Goal: Download file/media

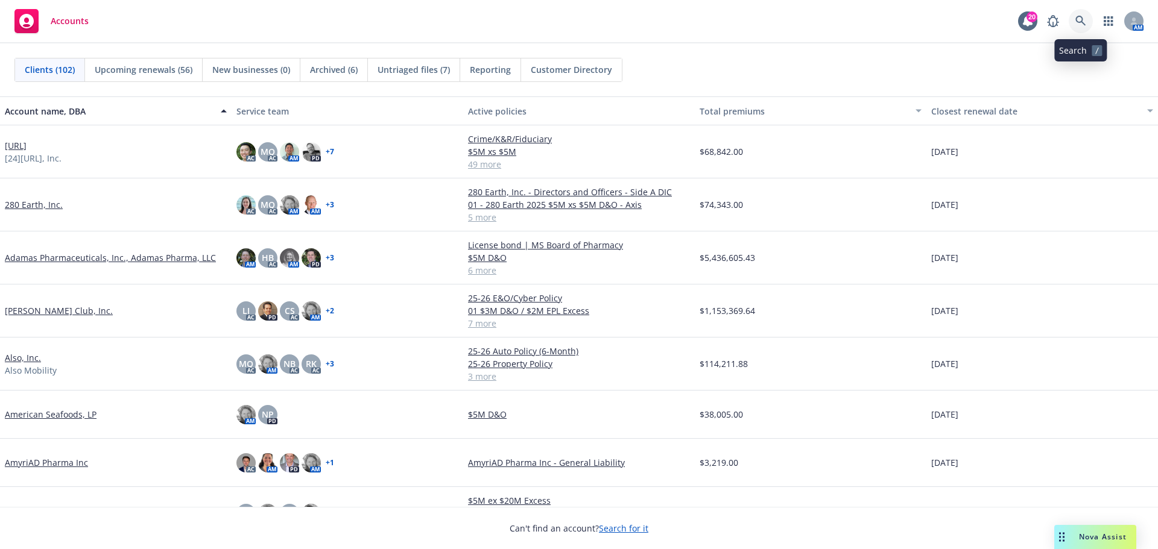
click at [1079, 20] on icon at bounding box center [1080, 21] width 11 height 11
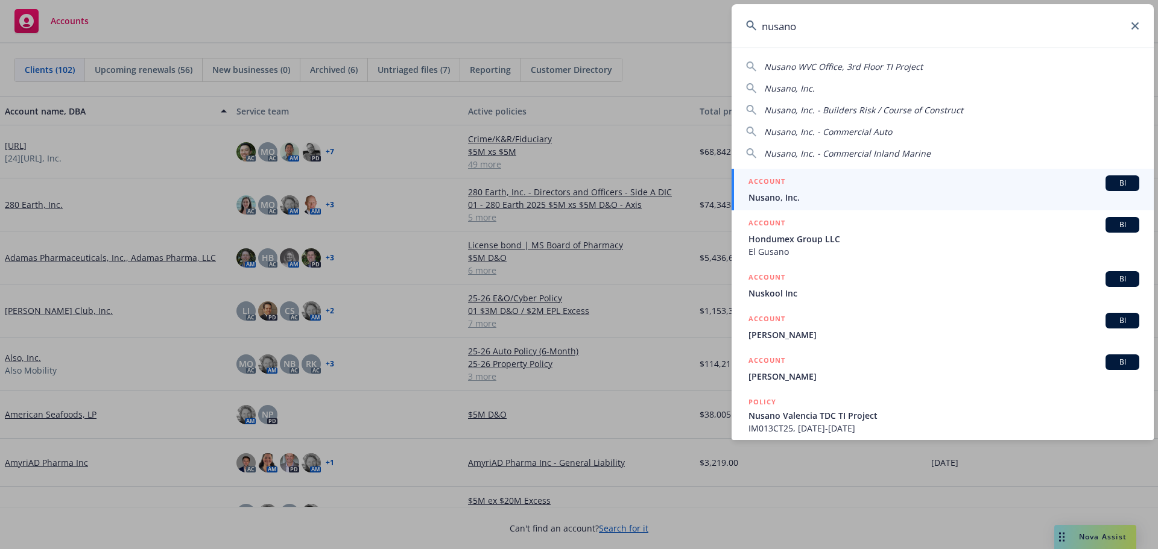
type input "nusano"
click at [1116, 182] on span "BI" at bounding box center [1122, 183] width 24 height 11
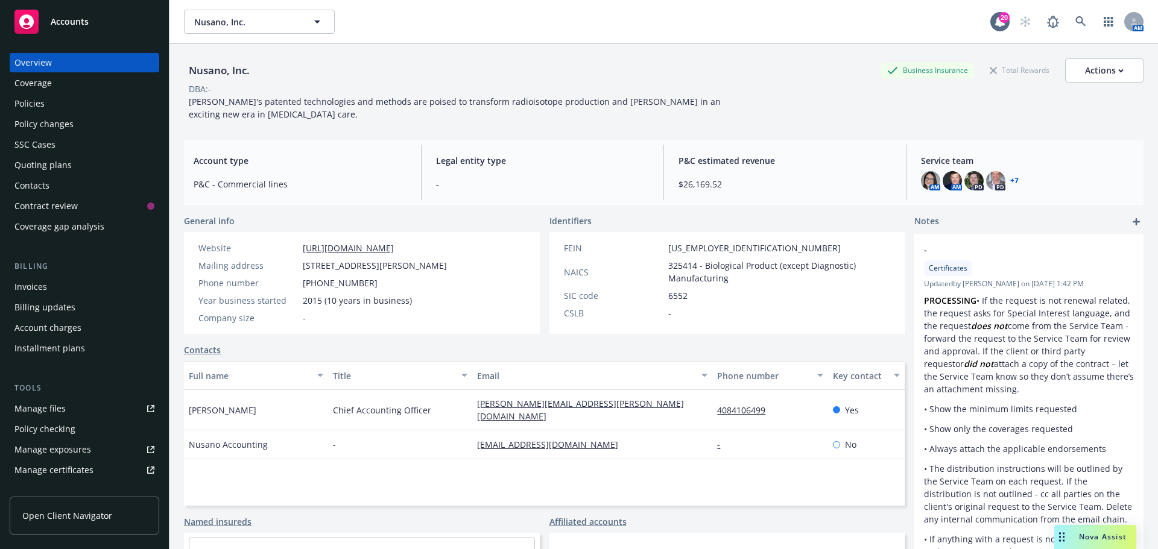
click at [21, 99] on div "Policies" at bounding box center [29, 103] width 30 height 19
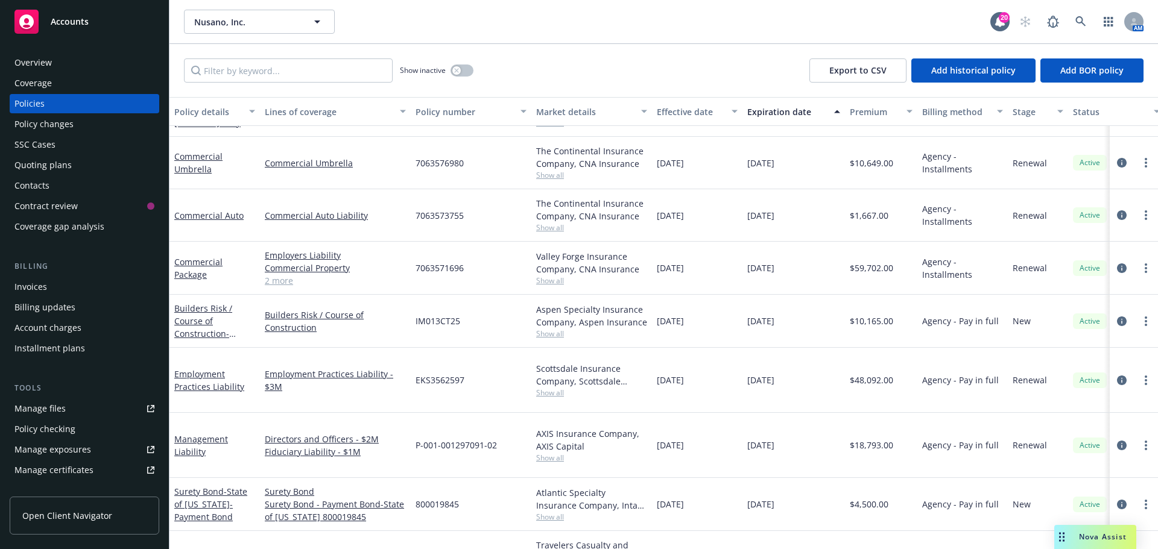
scroll to position [253, 0]
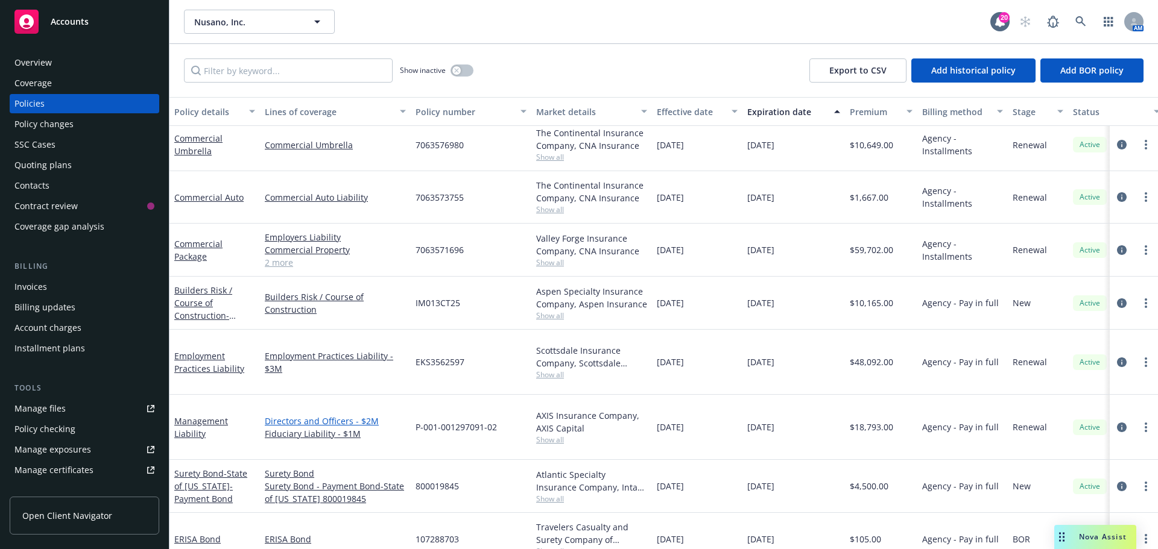
click at [314, 415] on link "Directors and Officers - $2M" at bounding box center [335, 421] width 141 height 13
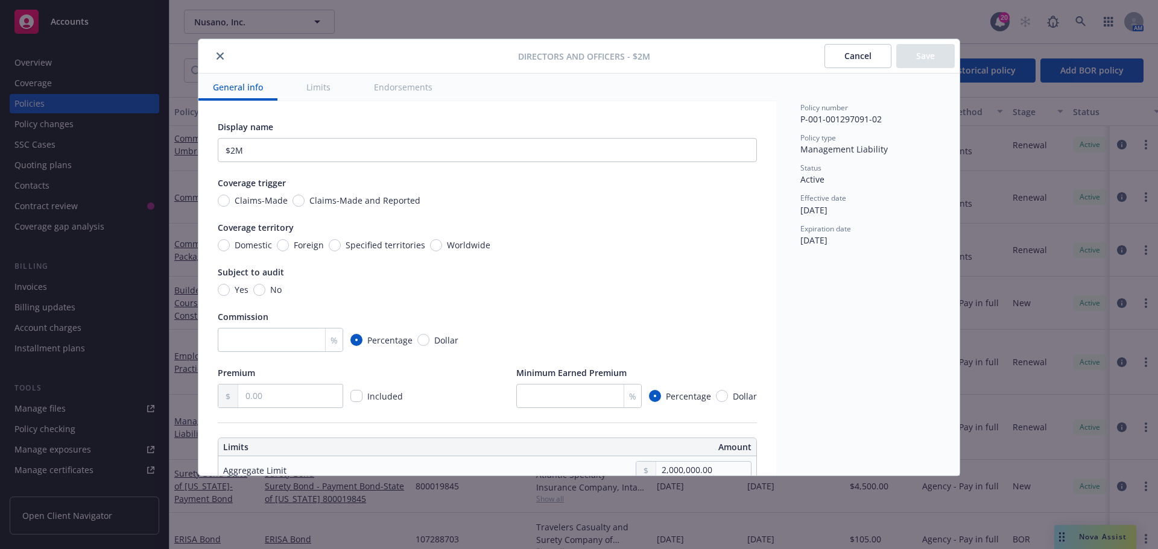
click at [218, 54] on icon "close" at bounding box center [219, 55] width 7 height 7
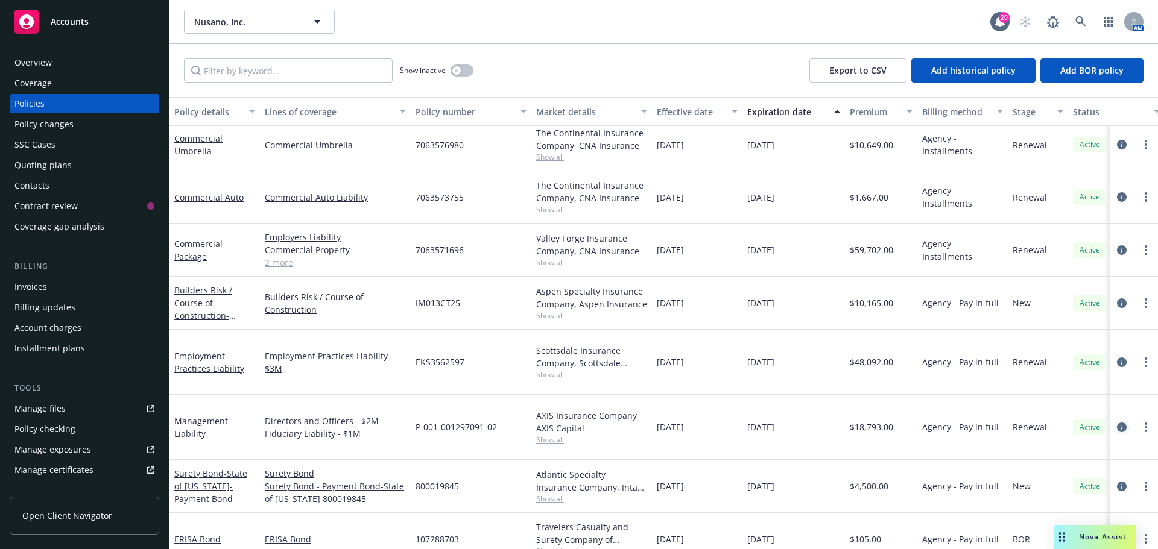
click at [1117, 423] on icon "circleInformation" at bounding box center [1122, 428] width 10 height 10
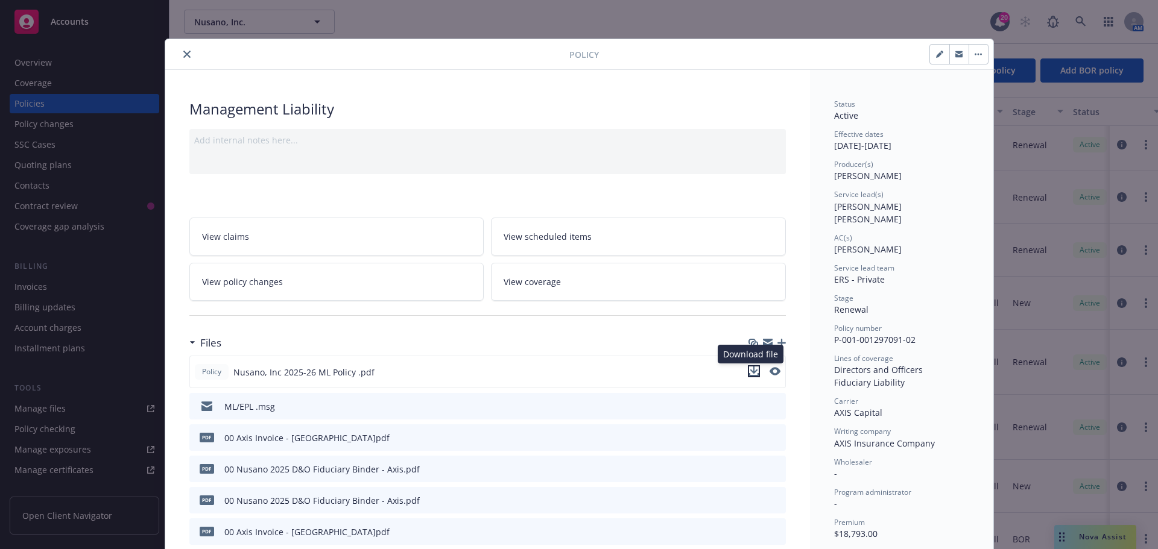
click at [749, 367] on icon "download file" at bounding box center [754, 372] width 10 height 10
